Goal: Task Accomplishment & Management: Manage account settings

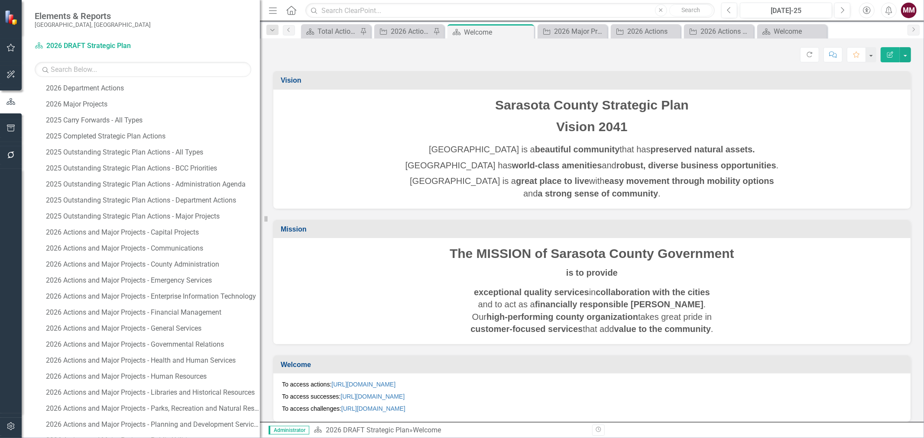
scroll to position [529, 0]
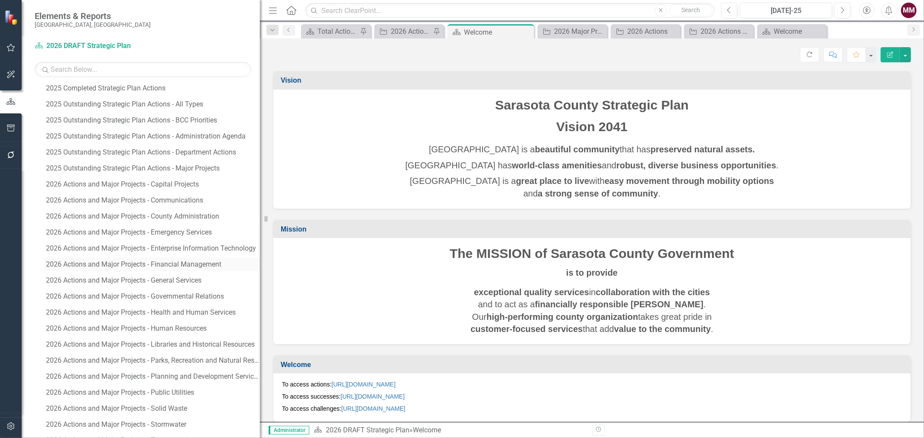
click at [139, 266] on div "2026 Actions and Major Projects - Financial Management" at bounding box center [153, 265] width 214 height 8
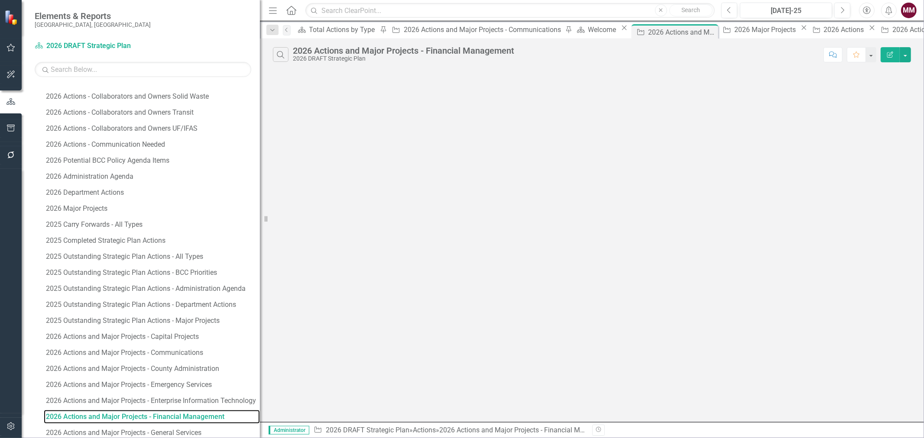
scroll to position [348, 0]
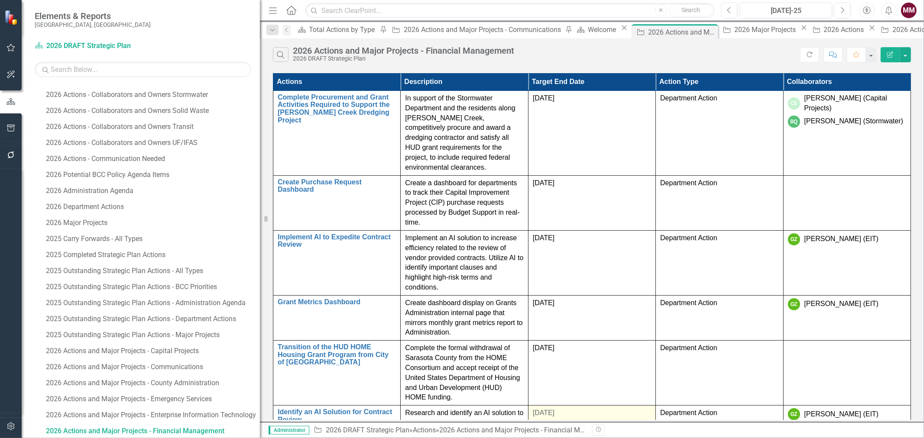
click at [655, 406] on td "[DATE]" at bounding box center [591, 424] width 127 height 36
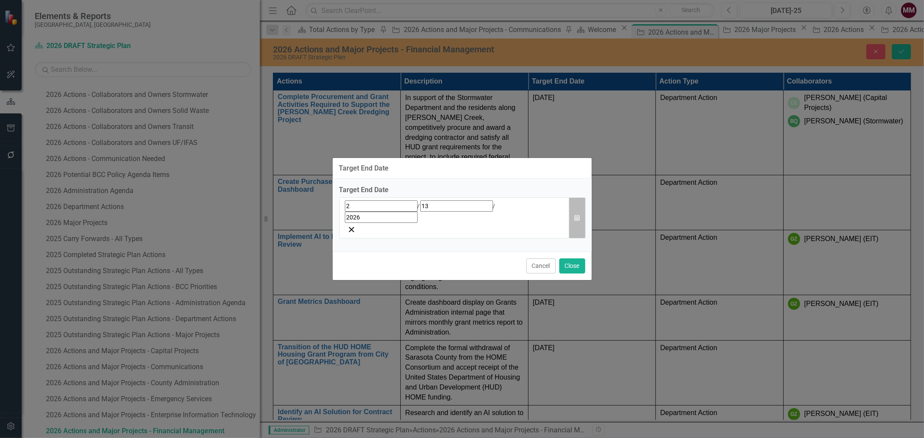
click at [579, 215] on icon "Calendar" at bounding box center [576, 218] width 5 height 6
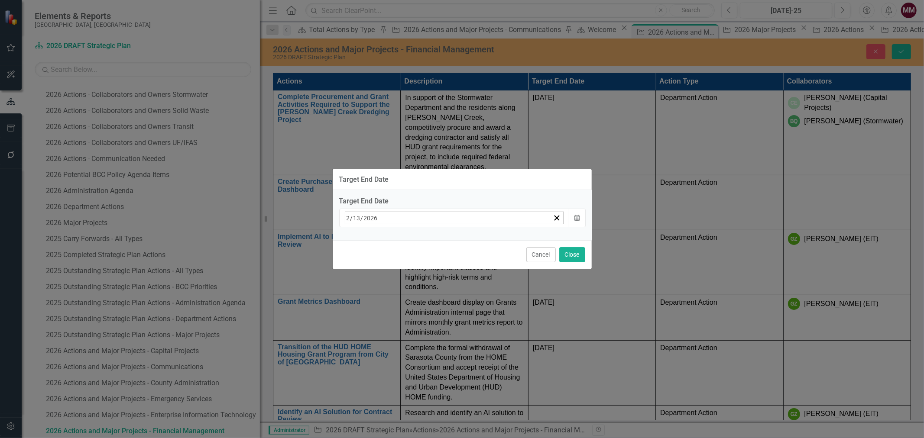
click at [483, 317] on abbr "28" at bounding box center [479, 318] width 7 height 7
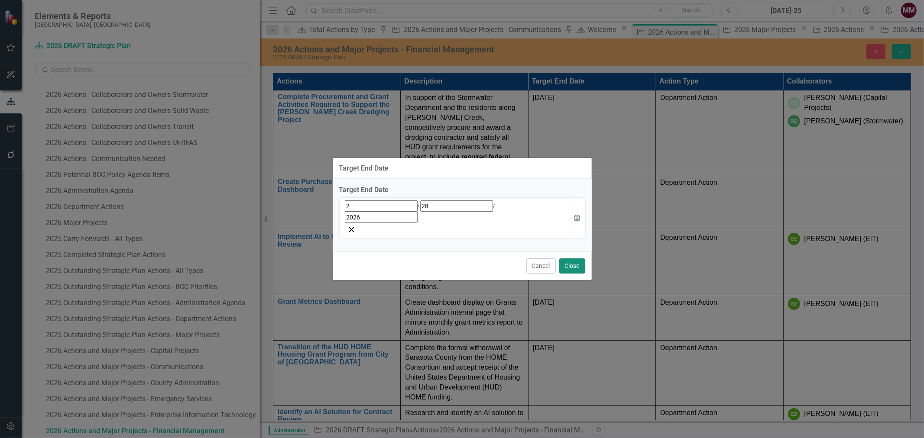
click at [581, 259] on button "Close" at bounding box center [572, 266] width 26 height 15
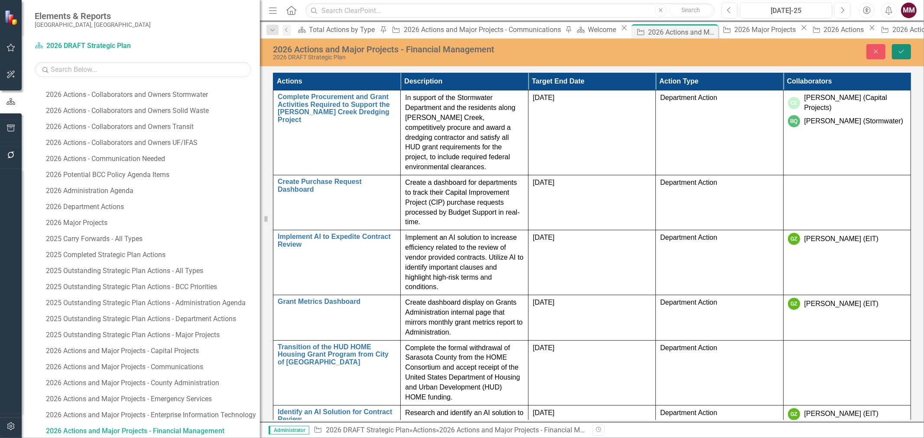
click at [905, 52] on icon "Save" at bounding box center [901, 52] width 8 height 6
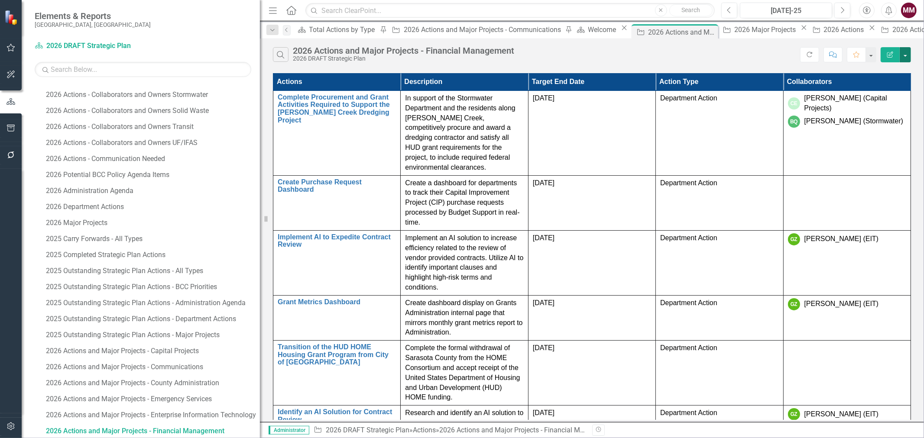
click at [905, 53] on button "button" at bounding box center [904, 54] width 11 height 15
click at [896, 67] on link "Edit Report Edit Report" at bounding box center [876, 71] width 68 height 16
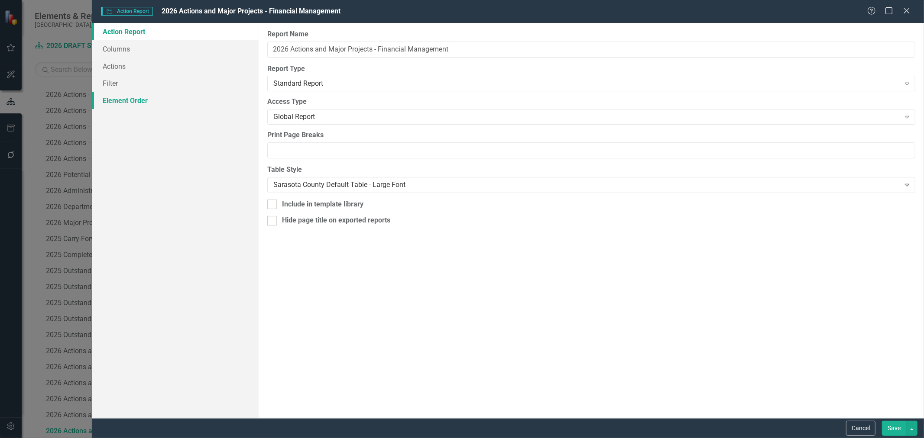
click at [119, 107] on link "Element Order" at bounding box center [175, 100] width 166 height 17
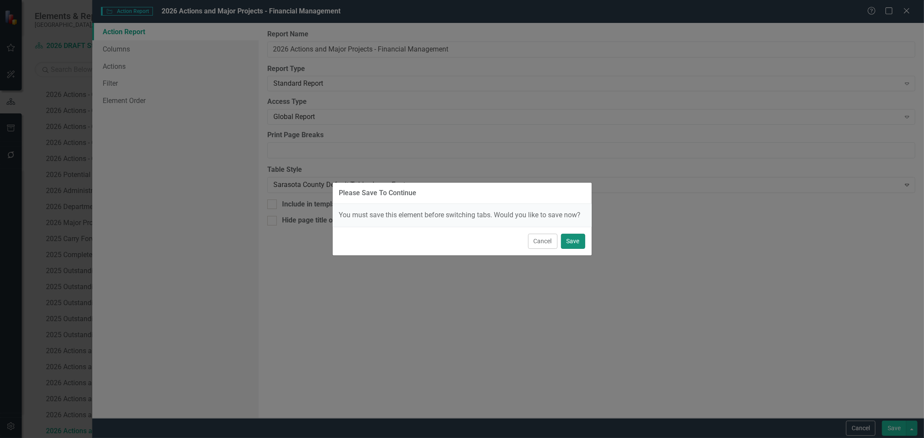
click at [569, 236] on button "Save" at bounding box center [573, 241] width 24 height 15
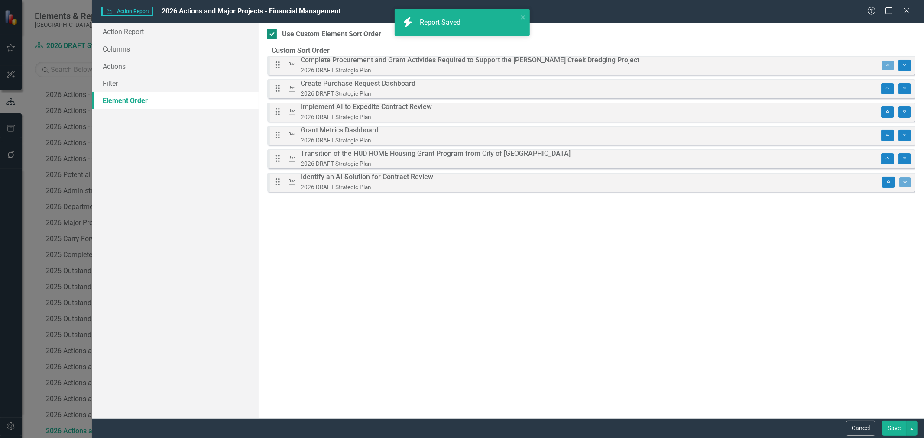
click at [275, 34] on div at bounding box center [272, 34] width 10 height 10
click at [273, 34] on input "Use Custom Element Sort Order" at bounding box center [270, 32] width 6 height 6
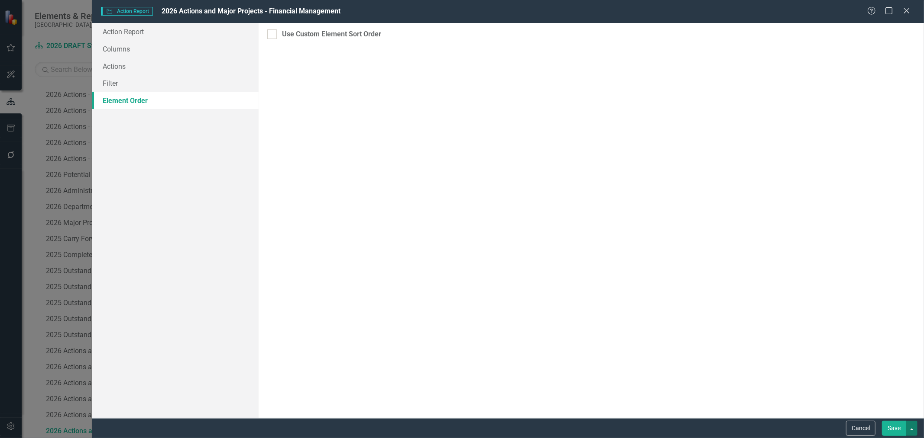
click at [910, 430] on button "button" at bounding box center [911, 428] width 11 height 15
click at [906, 416] on link "Save and Continue" at bounding box center [883, 412] width 68 height 16
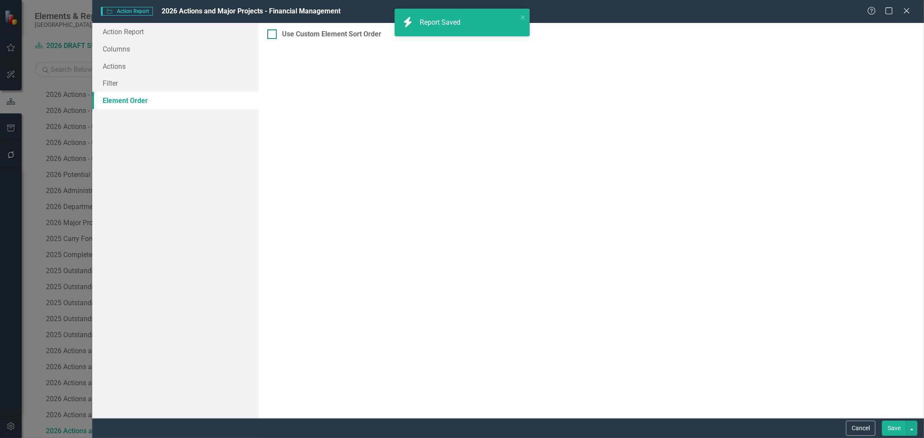
click at [268, 34] on input "Use Custom Element Sort Order" at bounding box center [270, 32] width 6 height 6
checkbox input "true"
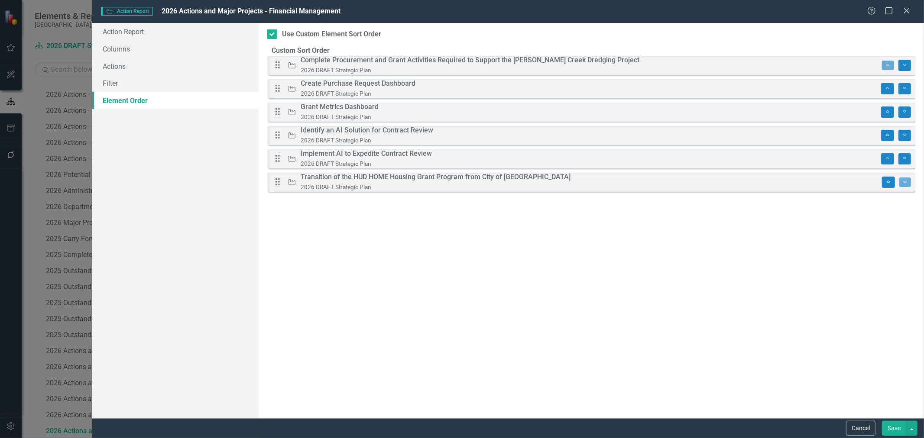
click at [889, 428] on button "Save" at bounding box center [894, 428] width 24 height 15
